Goal: Task Accomplishment & Management: Complete application form

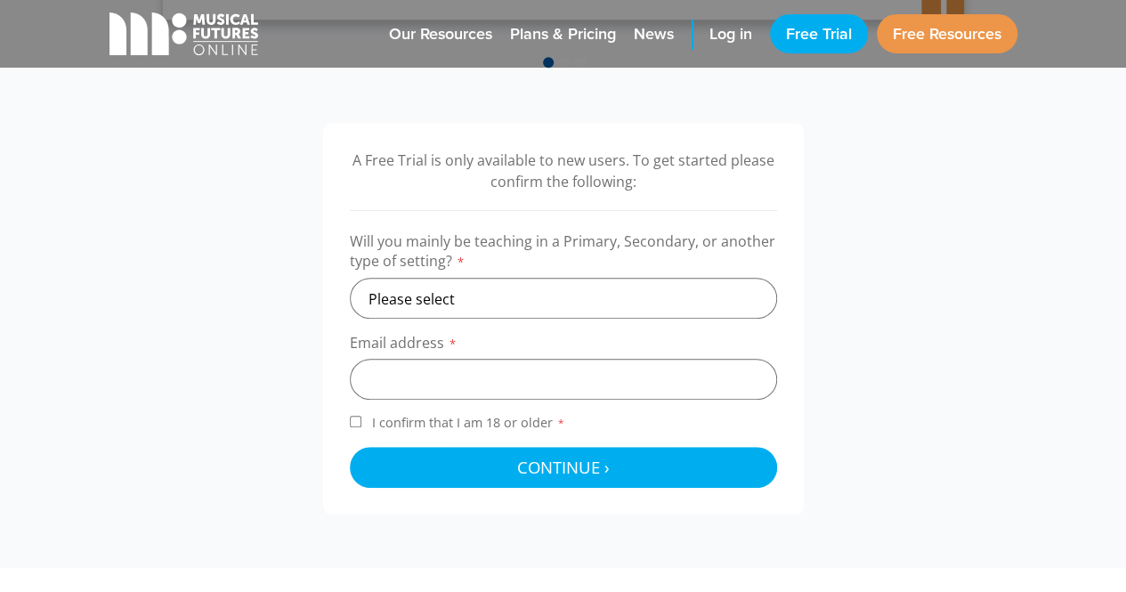
scroll to position [514, 0]
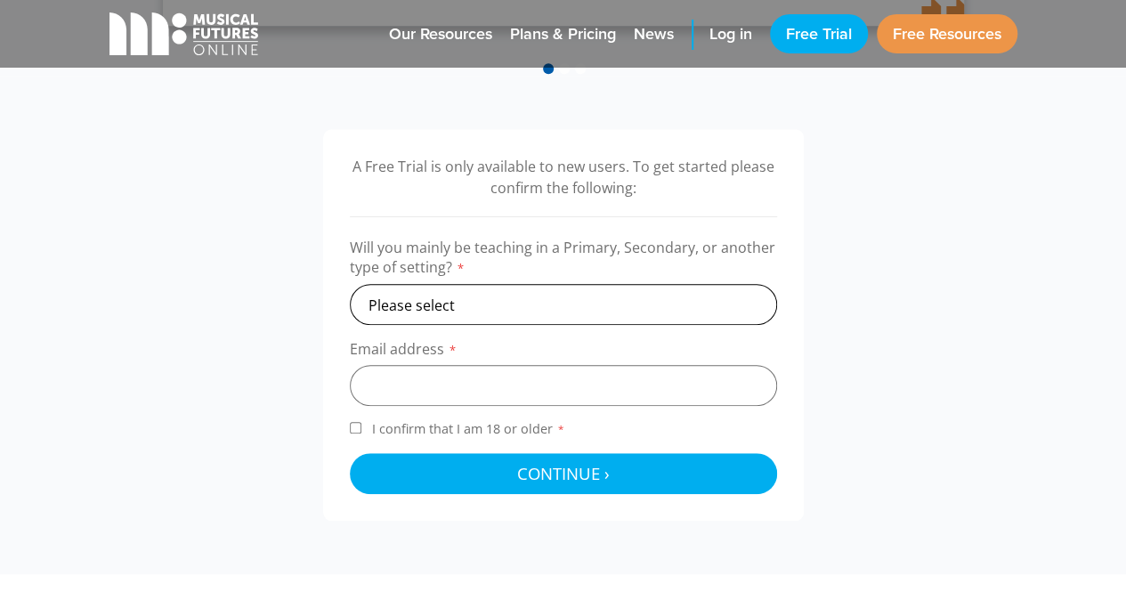
click at [586, 303] on select "Please select Primary Secondary Other" at bounding box center [563, 304] width 427 height 41
select select "secondary"
click at [350, 284] on select "Please select Primary Secondary Other" at bounding box center [563, 304] width 427 height 41
click at [483, 377] on input "email" at bounding box center [563, 385] width 427 height 41
type input "FOST013@mentonegrammar.net"
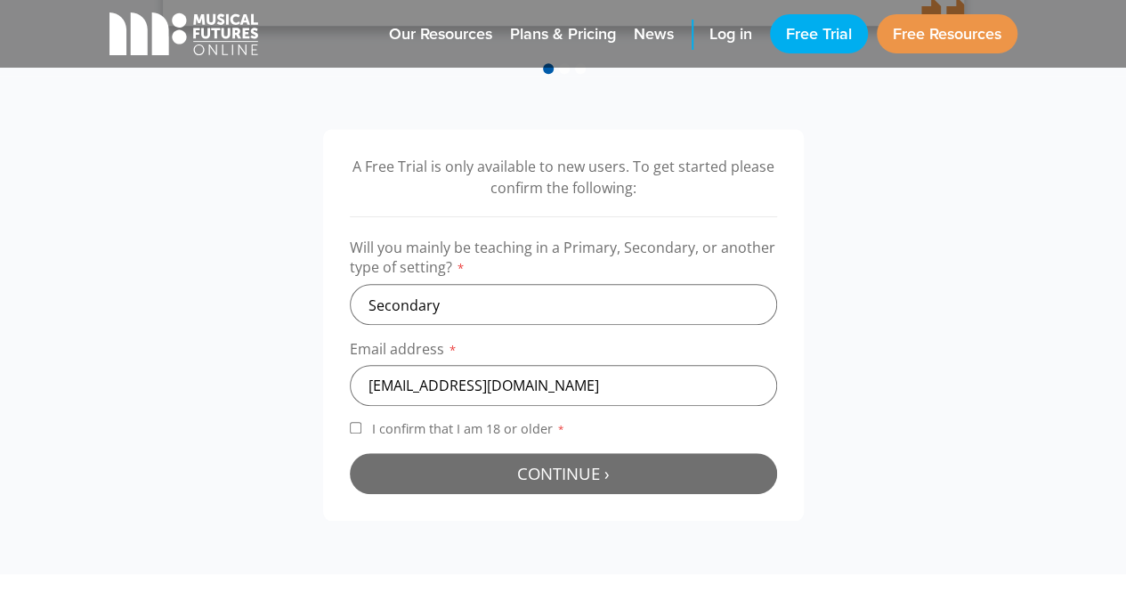
click at [433, 469] on button "Continue › Checking your details..." at bounding box center [563, 473] width 427 height 41
click at [549, 464] on span "Continue ›" at bounding box center [563, 473] width 93 height 22
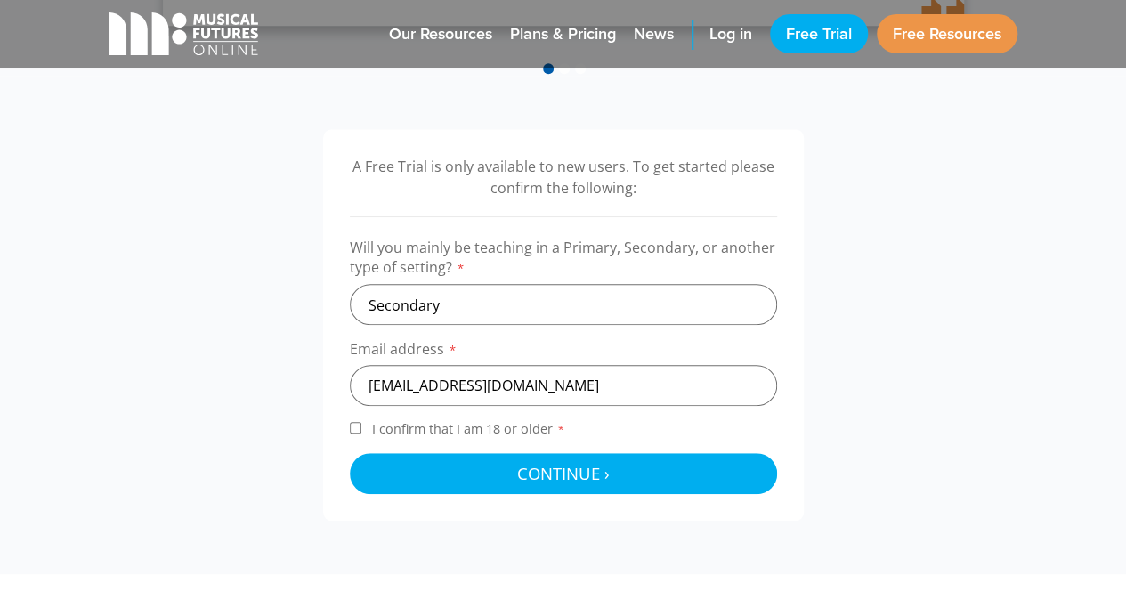
click at [354, 421] on label "I confirm that I am 18 or older *" at bounding box center [563, 432] width 427 height 24
click at [354, 422] on input "I confirm that I am 18 or older *" at bounding box center [356, 428] width 12 height 12
checkbox input "true"
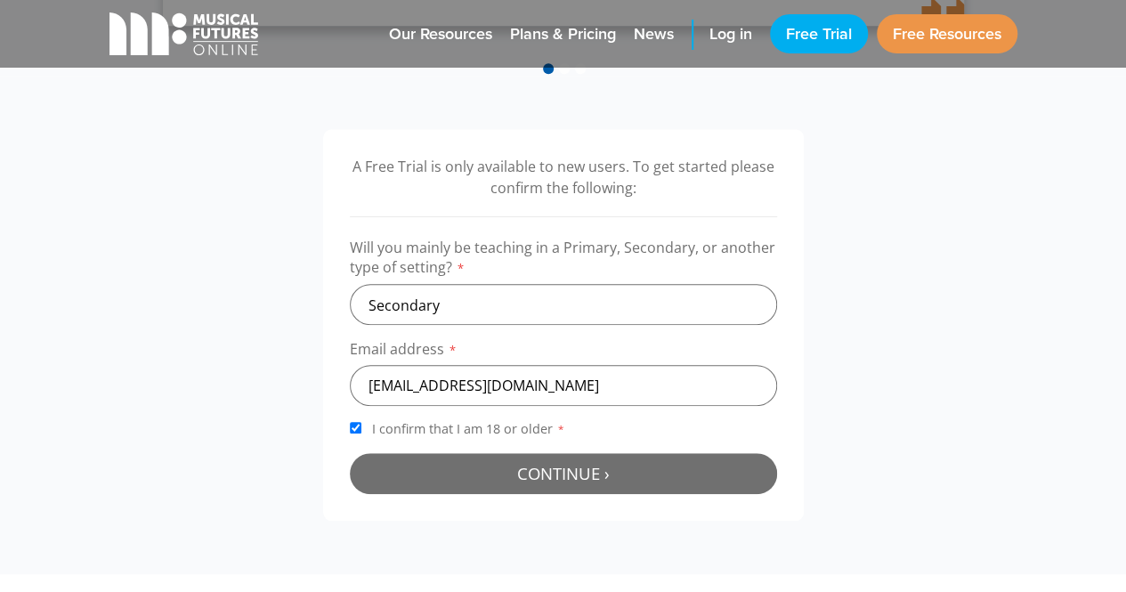
click at [449, 458] on button "Continue › Checking your details..." at bounding box center [563, 473] width 427 height 41
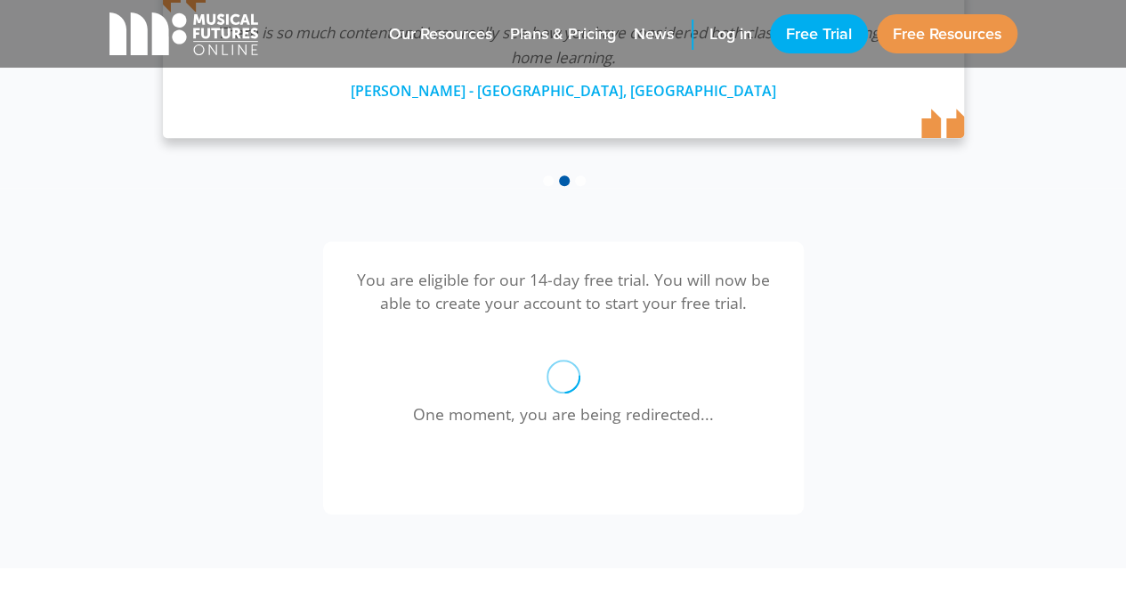
scroll to position [402, 0]
